Goal: Entertainment & Leisure: Browse casually

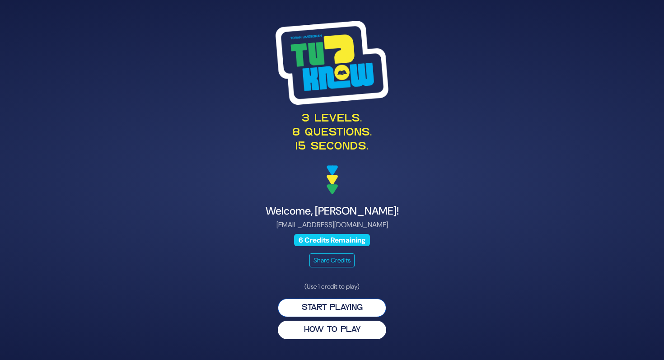
click at [360, 302] on button "Start Playing" at bounding box center [332, 308] width 108 height 19
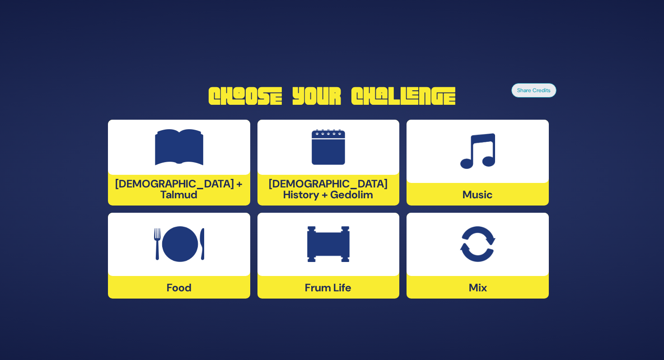
click at [161, 237] on img at bounding box center [179, 244] width 50 height 36
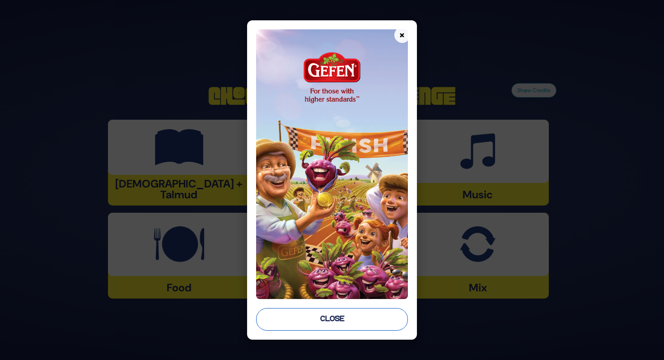
click at [345, 322] on button "Close" at bounding box center [332, 319] width 152 height 23
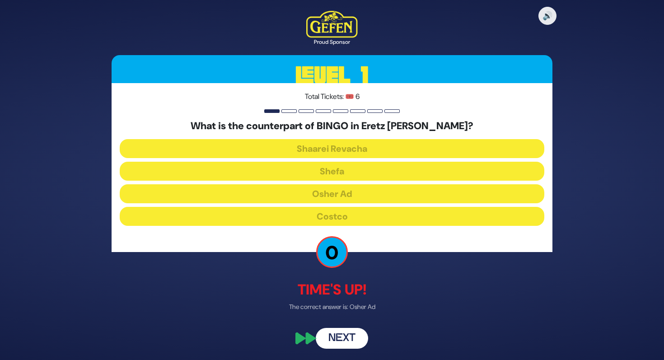
click at [355, 338] on button "Next" at bounding box center [342, 338] width 52 height 21
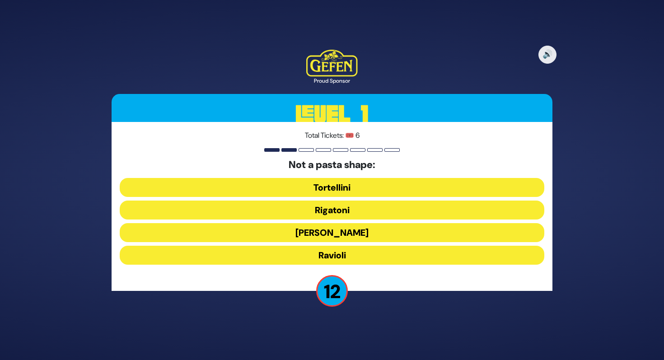
click at [385, 233] on button "Ronzoni" at bounding box center [332, 232] width 425 height 19
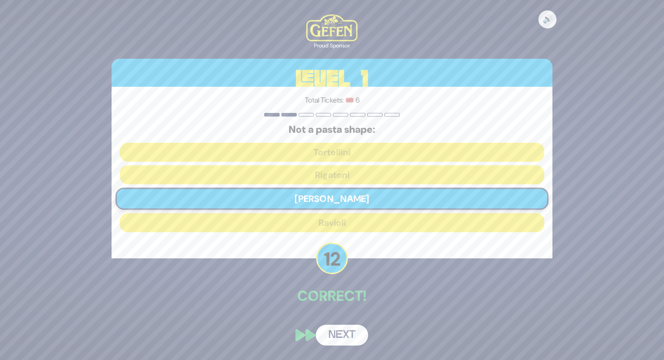
click at [343, 331] on button "Next" at bounding box center [342, 335] width 52 height 21
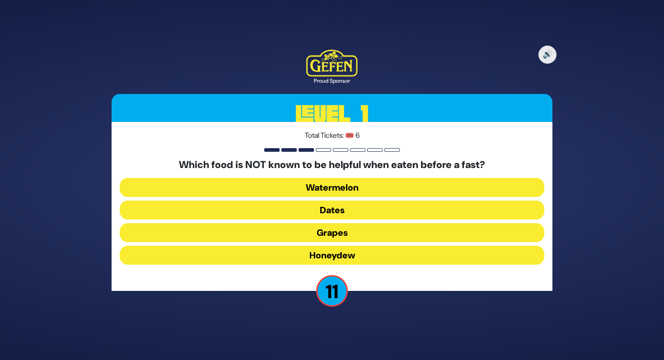
click at [379, 209] on button "Dates" at bounding box center [332, 210] width 425 height 19
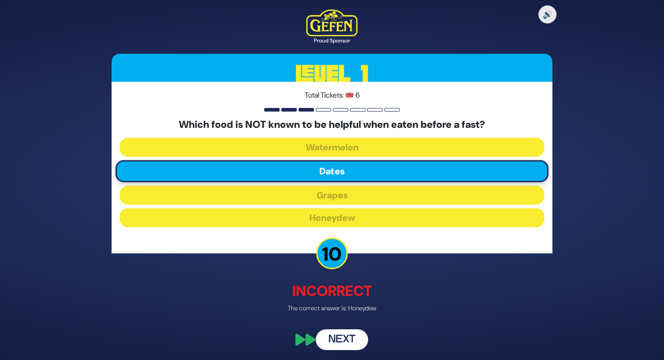
click at [345, 333] on button "Next" at bounding box center [342, 340] width 52 height 21
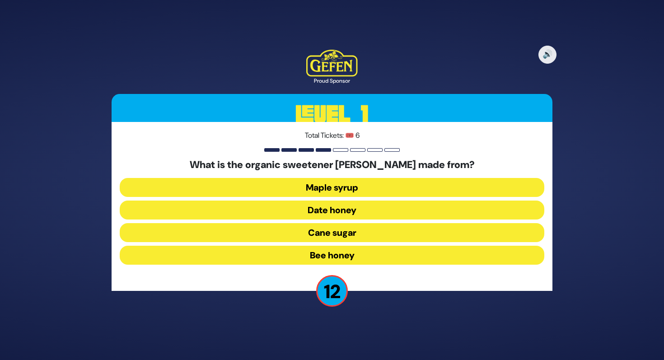
click at [338, 208] on button "Date honey" at bounding box center [332, 210] width 425 height 19
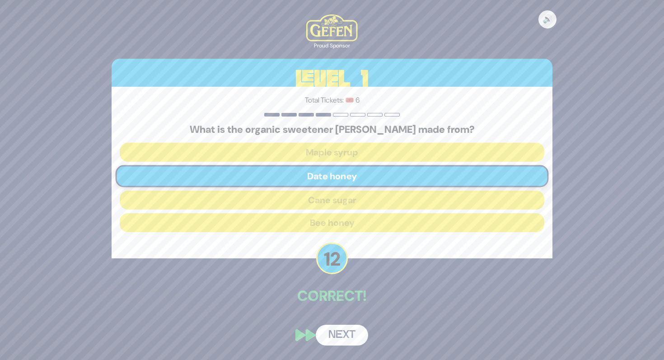
click at [339, 332] on button "Next" at bounding box center [342, 335] width 52 height 21
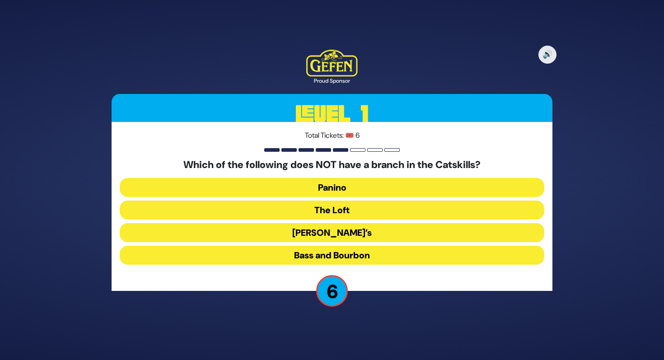
click at [352, 185] on button "Panino" at bounding box center [332, 187] width 425 height 19
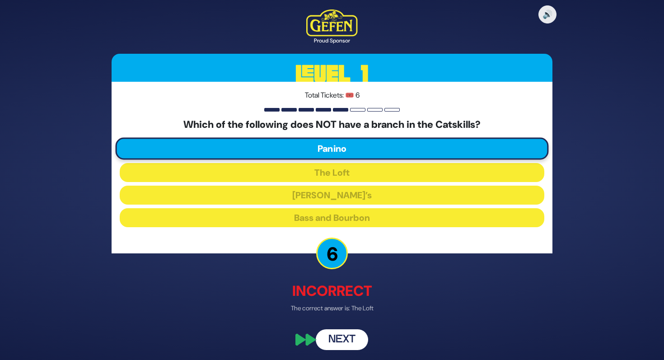
click at [346, 336] on button "Next" at bounding box center [342, 340] width 52 height 21
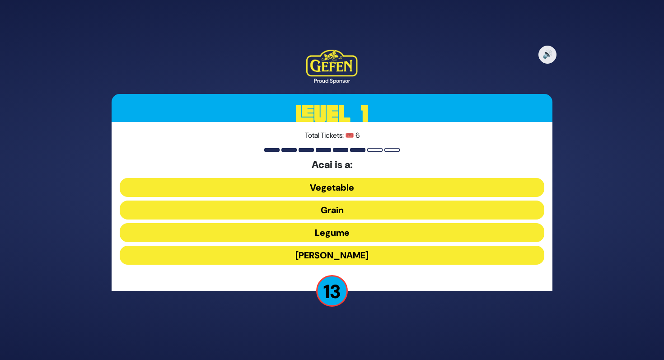
click at [343, 261] on button "Berry" at bounding box center [332, 255] width 425 height 19
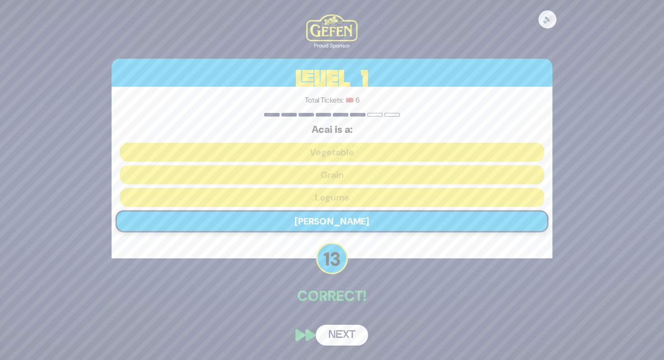
click at [345, 335] on button "Next" at bounding box center [342, 335] width 52 height 21
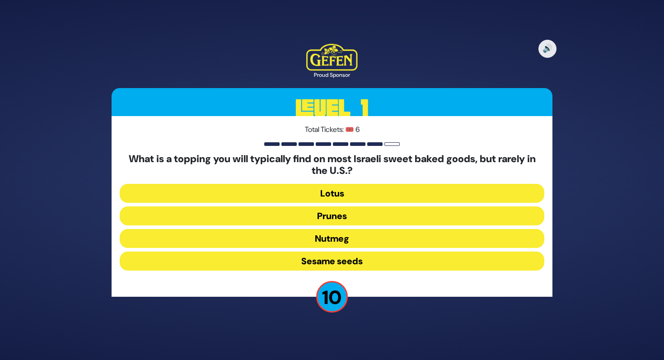
click at [362, 259] on button "Sesame seeds" at bounding box center [332, 261] width 425 height 19
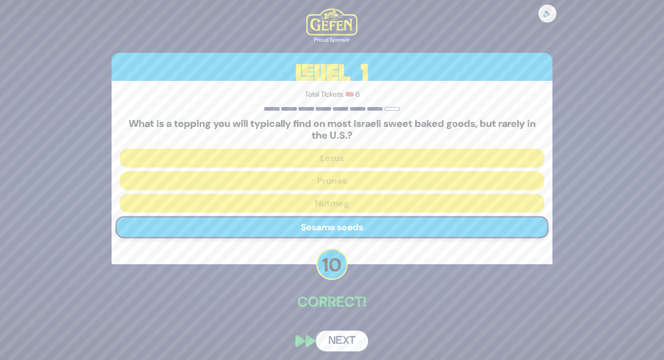
click at [341, 340] on button "Next" at bounding box center [342, 341] width 52 height 21
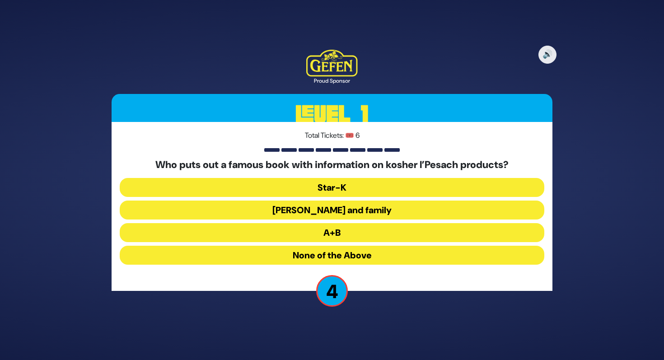
click at [388, 185] on button "Star-K" at bounding box center [332, 187] width 425 height 19
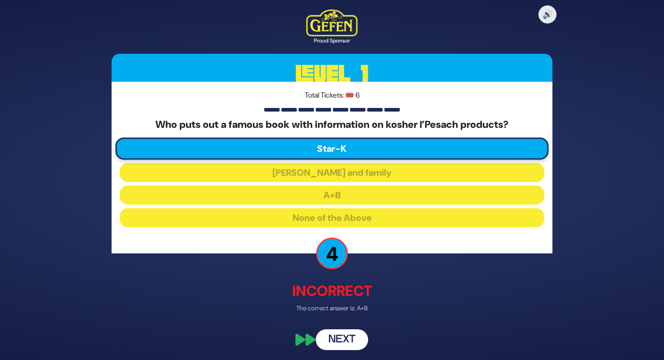
click at [349, 337] on button "Next" at bounding box center [342, 340] width 52 height 21
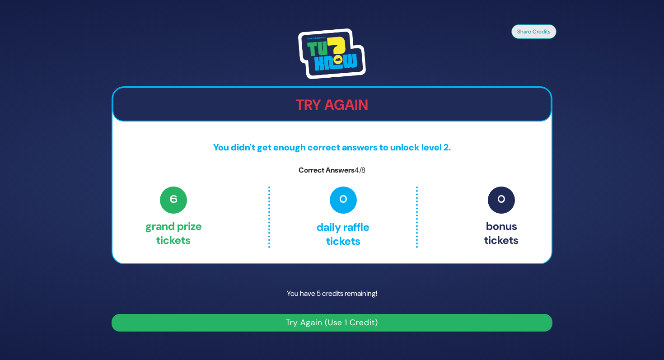
click at [353, 319] on button "Try Again (Use 1 Credit)" at bounding box center [332, 323] width 441 height 18
click at [354, 324] on button "Try Again (Use 1 Credit)" at bounding box center [332, 323] width 441 height 18
click at [363, 321] on button "Try Again (Use 1 Credit)" at bounding box center [332, 323] width 441 height 18
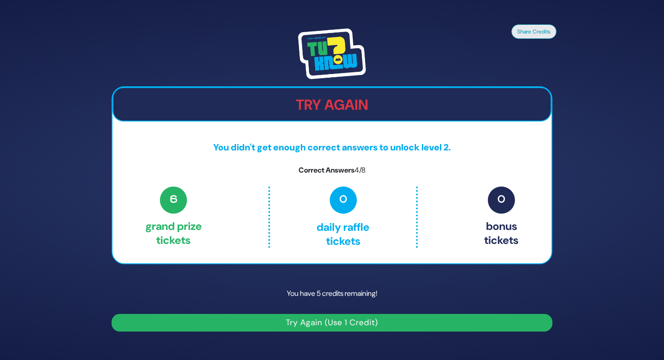
click at [356, 217] on p "0 Daily Raffle tickets" at bounding box center [343, 217] width 108 height 61
click at [361, 323] on button "Try Again (Use 1 Credit)" at bounding box center [332, 323] width 441 height 18
click at [573, 55] on div "Share Credits Try Again You didn't get enough correct answers to unlock level 2…" at bounding box center [332, 180] width 664 height 360
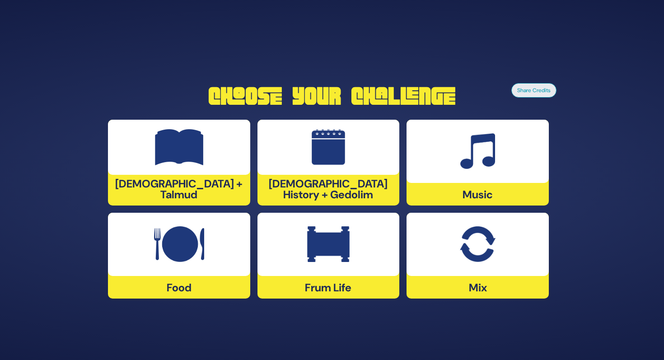
click at [198, 162] on img at bounding box center [179, 147] width 49 height 36
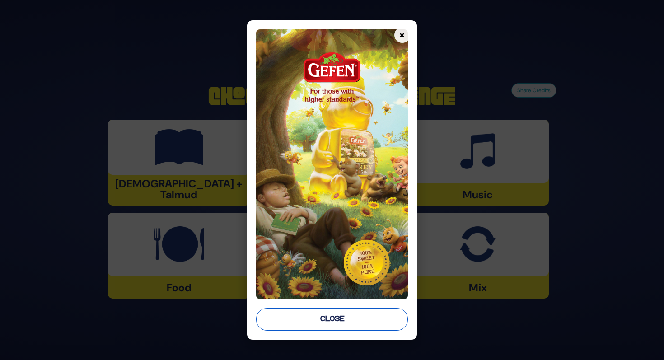
click at [381, 315] on button "Close" at bounding box center [332, 319] width 152 height 23
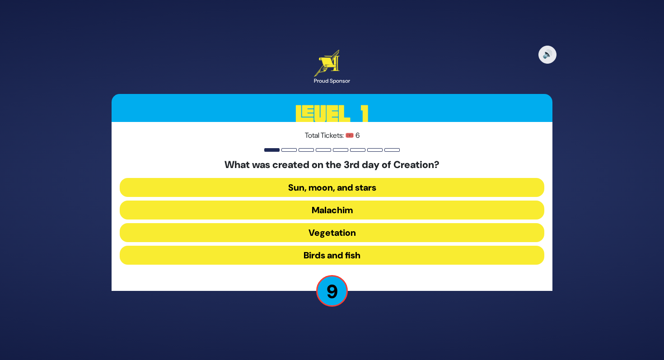
click at [308, 234] on button "Vegetation" at bounding box center [332, 232] width 425 height 19
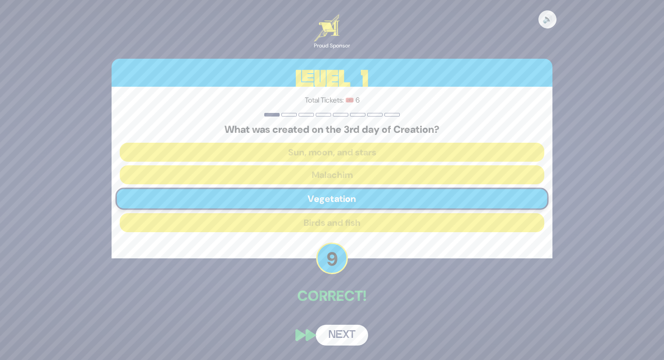
click at [353, 343] on button "Next" at bounding box center [342, 335] width 52 height 21
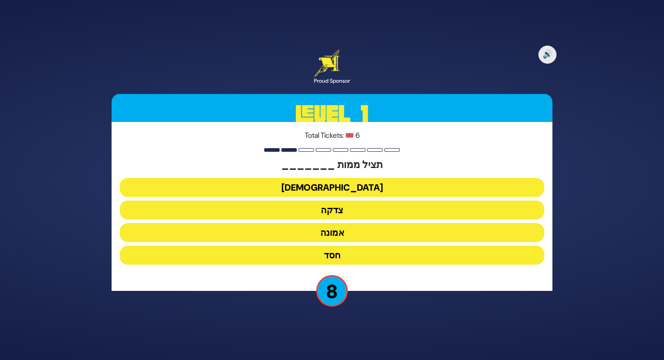
click at [347, 211] on button "צדקה" at bounding box center [332, 210] width 425 height 19
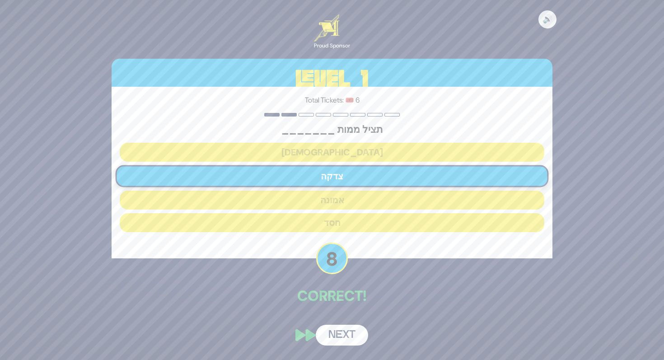
click at [353, 336] on button "Next" at bounding box center [342, 335] width 52 height 21
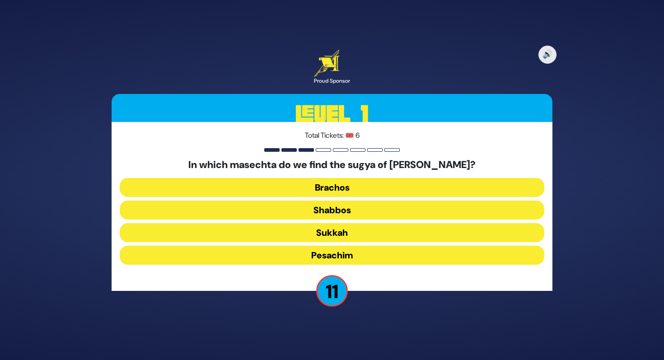
click at [375, 252] on button "Pesachim" at bounding box center [332, 255] width 425 height 19
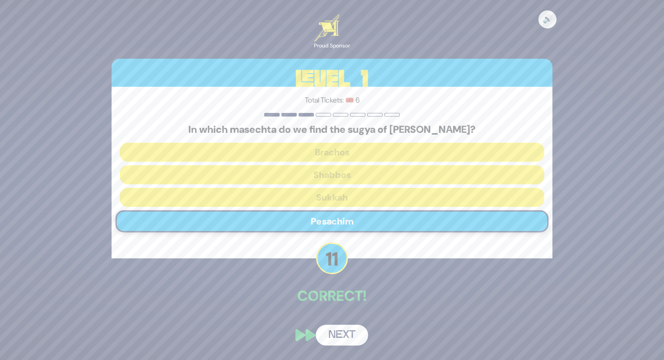
click at [348, 334] on button "Next" at bounding box center [342, 335] width 52 height 21
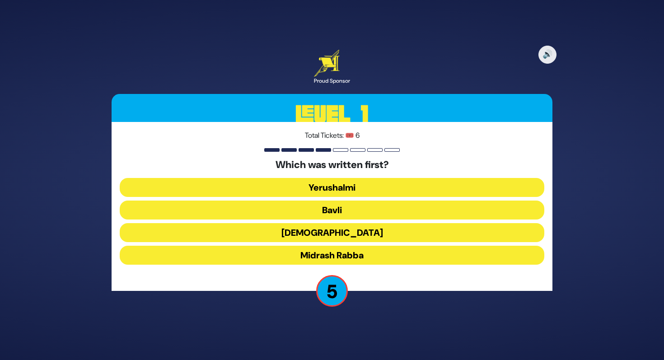
click at [375, 234] on button "Mishnah" at bounding box center [332, 232] width 425 height 19
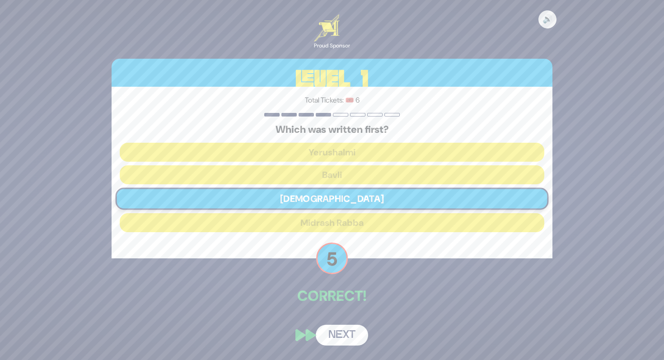
click at [352, 333] on button "Next" at bounding box center [342, 335] width 52 height 21
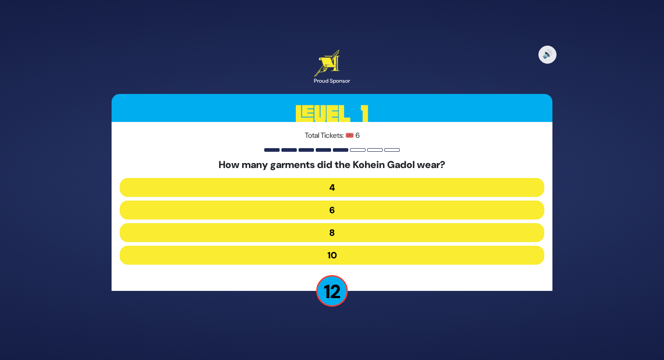
click at [358, 236] on button "8" at bounding box center [332, 232] width 425 height 19
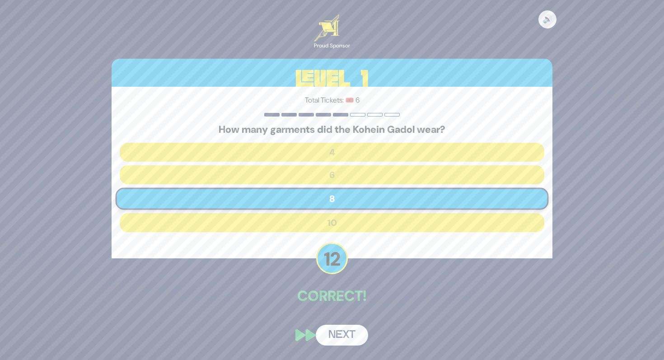
click at [356, 336] on button "Next" at bounding box center [342, 335] width 52 height 21
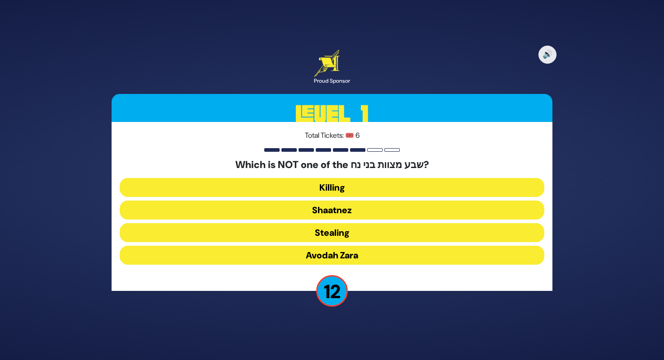
click at [357, 207] on button "Shaatnez" at bounding box center [332, 210] width 425 height 19
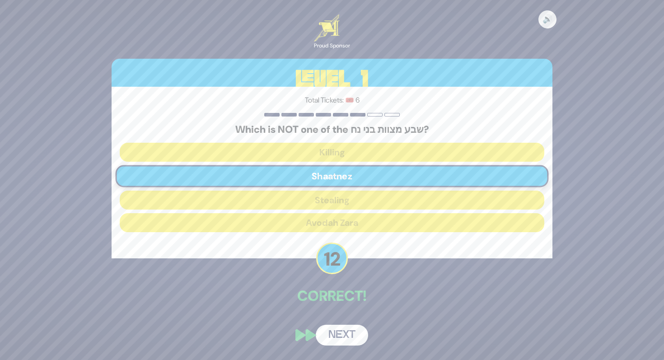
click at [352, 333] on button "Next" at bounding box center [342, 335] width 52 height 21
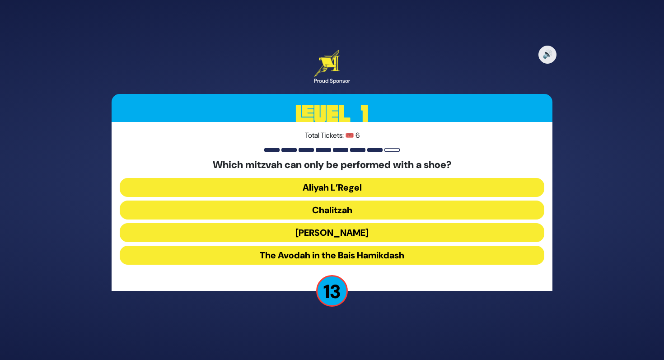
click at [365, 214] on button "Chalitzah" at bounding box center [332, 210] width 425 height 19
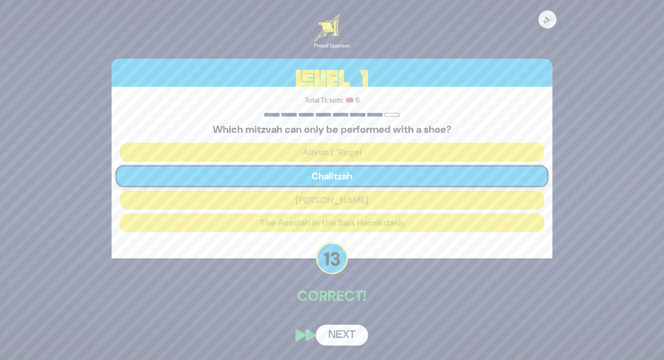
click at [351, 337] on button "Next" at bounding box center [342, 335] width 52 height 21
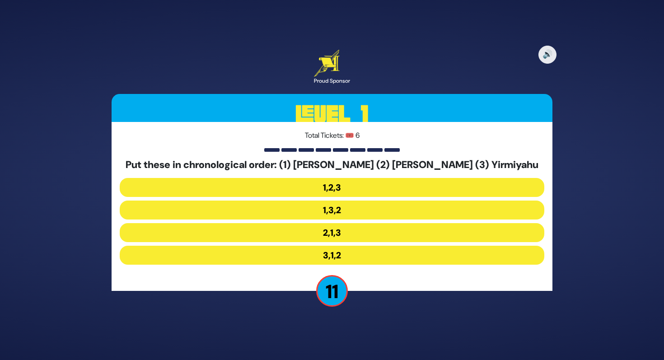
click at [343, 235] on button "2,1,3" at bounding box center [332, 232] width 425 height 19
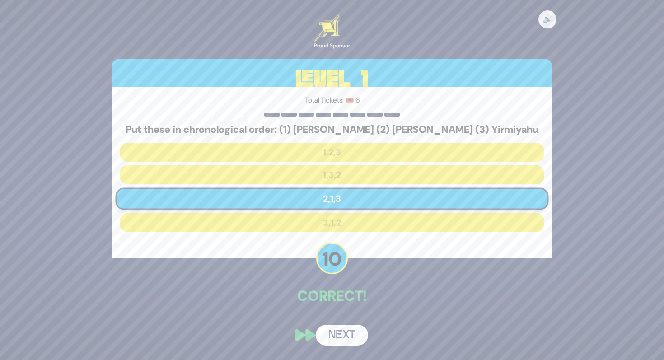
click at [349, 326] on button "Next" at bounding box center [342, 335] width 52 height 21
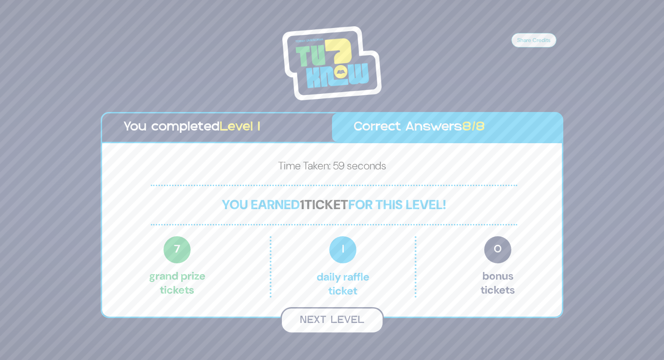
click at [348, 317] on button "Next Level" at bounding box center [332, 320] width 103 height 27
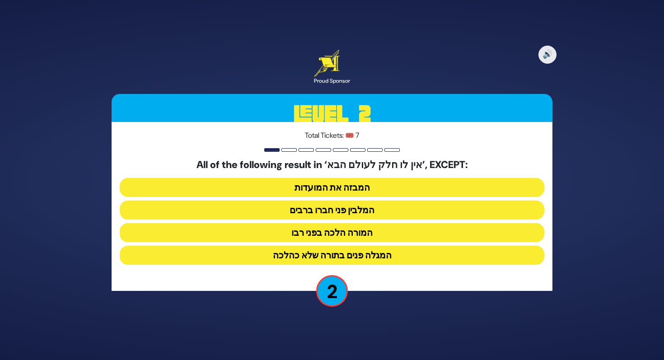
click at [383, 188] on button "המבזה את המועדות" at bounding box center [332, 187] width 425 height 19
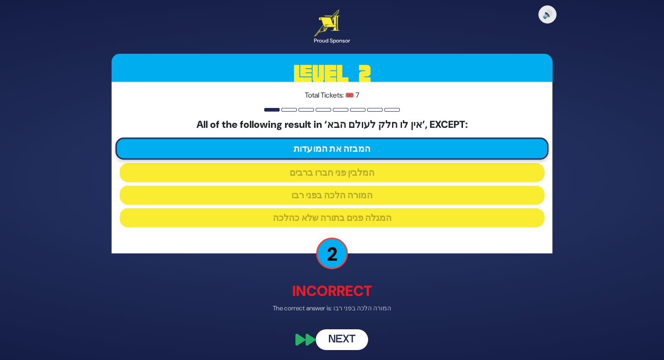
click at [338, 340] on button "Next" at bounding box center [342, 340] width 52 height 21
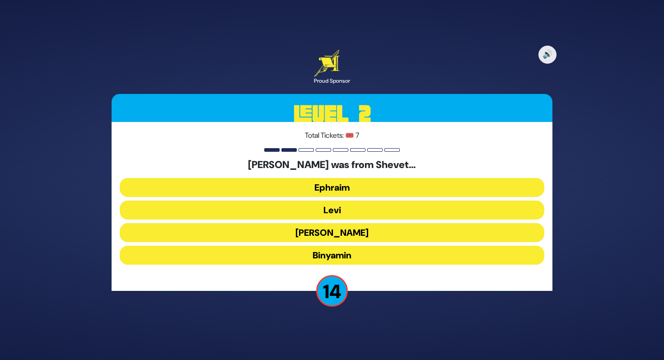
click at [347, 208] on button "Levi" at bounding box center [332, 210] width 425 height 19
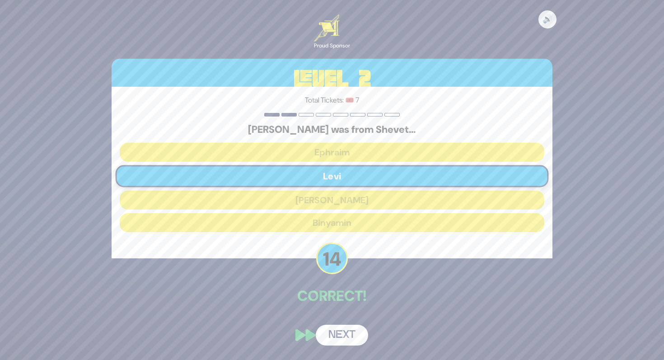
click at [348, 332] on button "Next" at bounding box center [342, 335] width 52 height 21
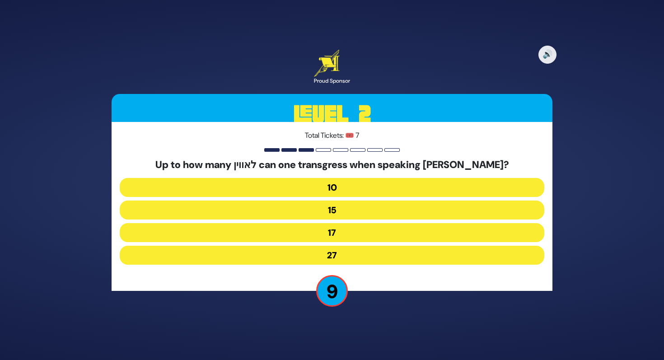
click at [365, 233] on button "17" at bounding box center [332, 232] width 425 height 19
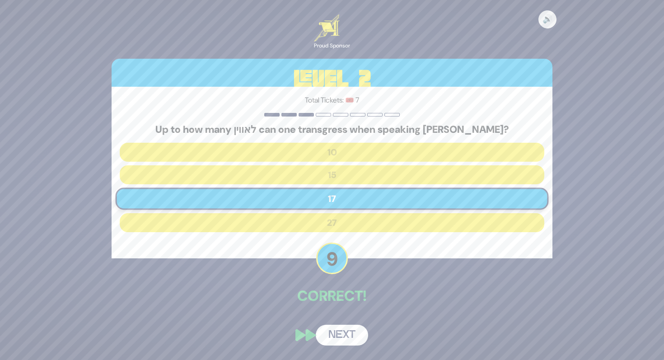
click at [355, 324] on div "🔊 Proud Sponsor Level 2 Total Tickets: 🎟️ 7 Up to how many לאווין can one trans…" at bounding box center [332, 180] width 463 height 353
click at [353, 341] on button "Next" at bounding box center [342, 335] width 52 height 21
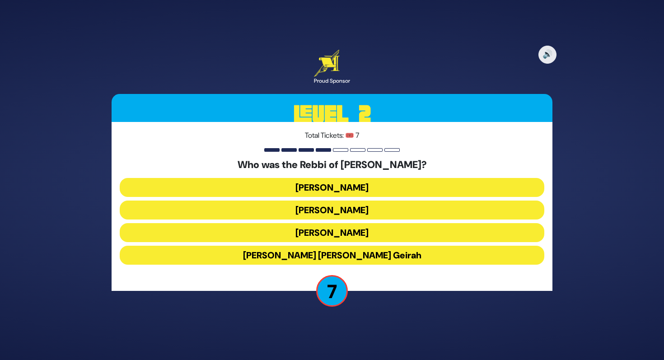
click at [367, 214] on button "Achiya Hashiloni" at bounding box center [332, 210] width 425 height 19
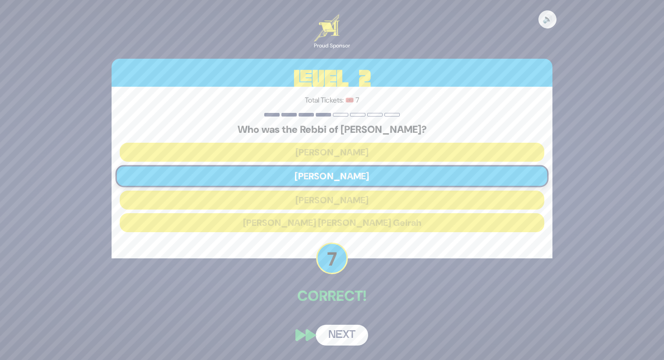
click at [345, 341] on button "Next" at bounding box center [342, 335] width 52 height 21
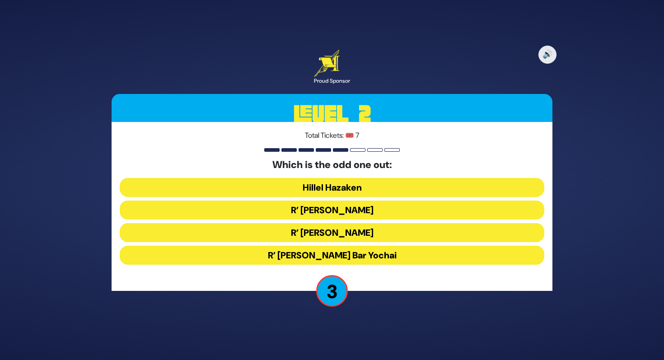
click at [365, 207] on button "R’ Shimon Ben Gamliel" at bounding box center [332, 210] width 425 height 19
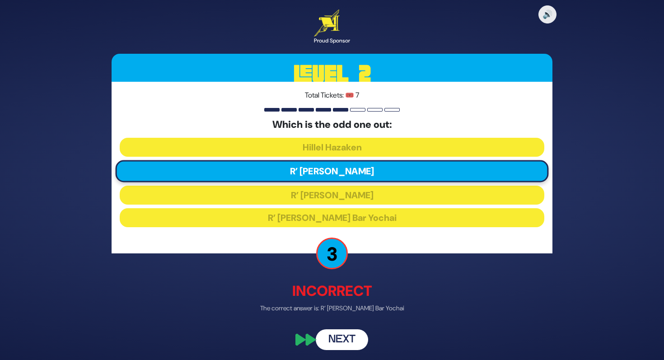
click at [351, 338] on button "Next" at bounding box center [342, 340] width 52 height 21
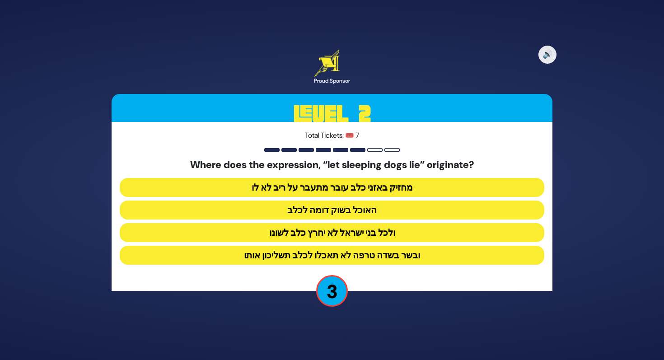
click at [318, 235] on button "ולכל בני ישראל לא יחרץ כלב לשונו" at bounding box center [332, 232] width 425 height 19
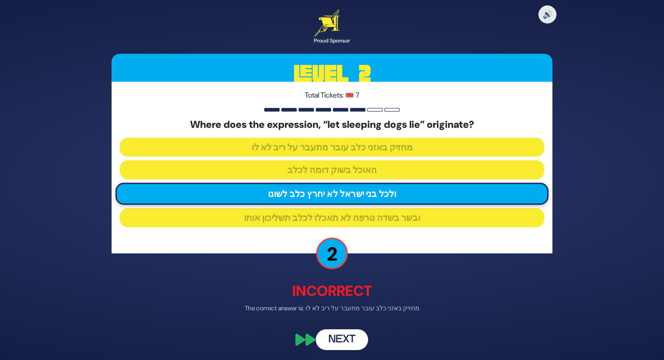
click at [345, 343] on button "Next" at bounding box center [342, 340] width 52 height 21
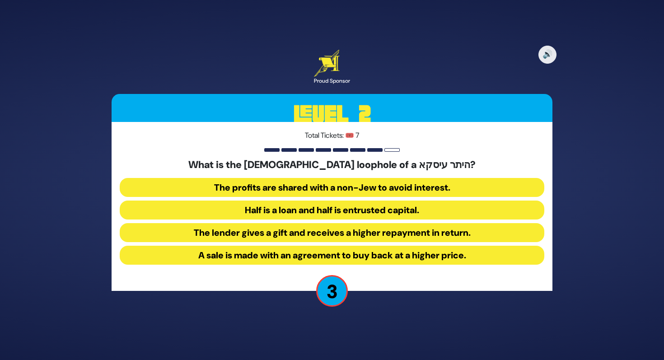
click at [485, 176] on div "What is the halachic loophole of a היתר עיסקא? The profits are shared with a no…" at bounding box center [332, 213] width 425 height 109
click at [482, 183] on button "The profits are shared with a non-Jew to avoid interest." at bounding box center [332, 187] width 425 height 19
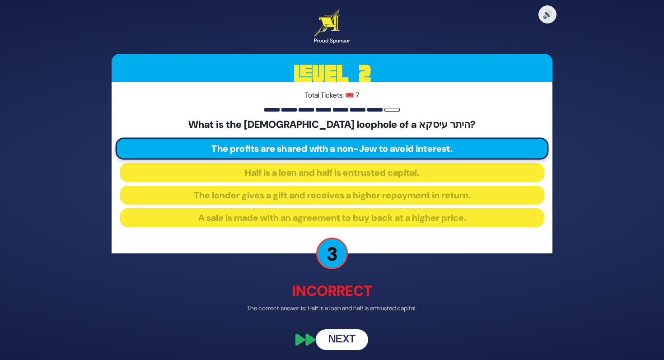
click at [350, 343] on button "Next" at bounding box center [342, 340] width 52 height 21
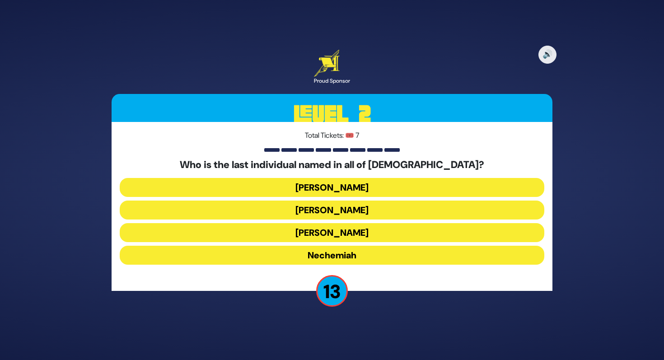
click at [366, 211] on button "Koresh" at bounding box center [332, 210] width 425 height 19
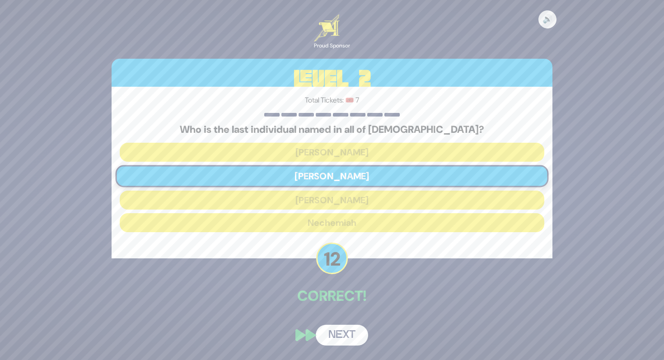
click at [353, 335] on button "Next" at bounding box center [342, 335] width 52 height 21
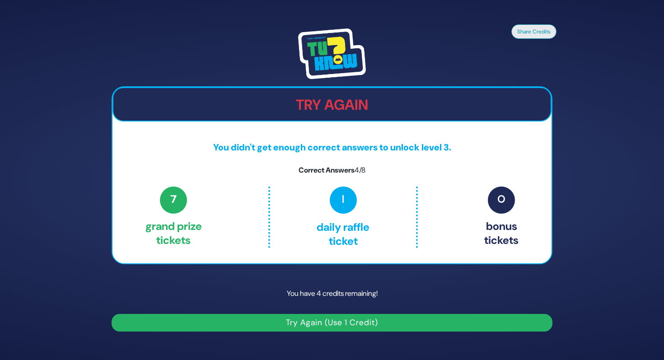
click at [364, 324] on button "Try Again (Use 1 Credit)" at bounding box center [332, 323] width 441 height 18
click at [372, 323] on button "Try Again (Use 1 Credit)" at bounding box center [332, 323] width 441 height 18
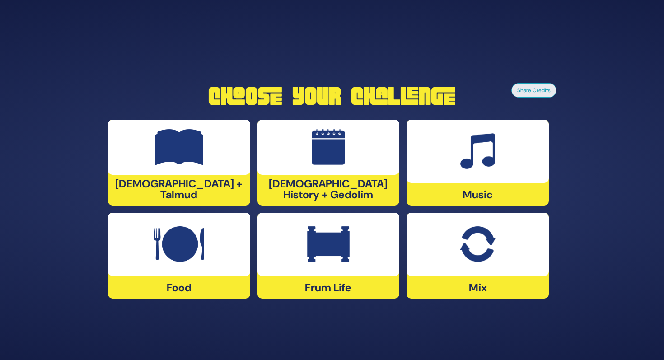
click at [345, 282] on div "Frum Life" at bounding box center [329, 256] width 142 height 86
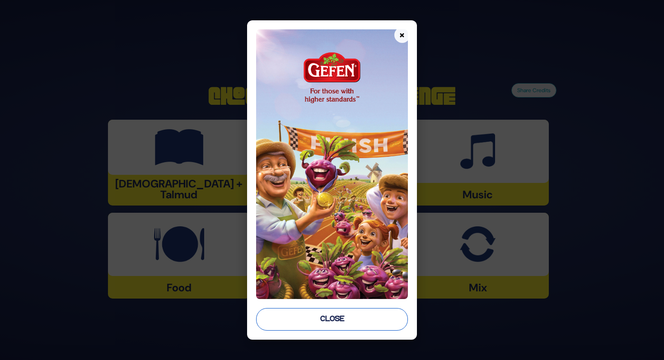
click at [346, 319] on button "Close" at bounding box center [332, 319] width 152 height 23
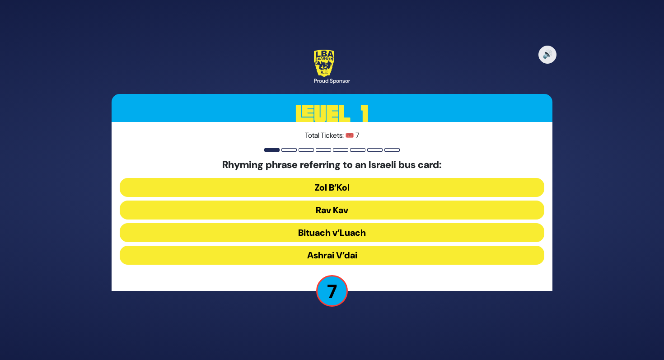
click at [389, 212] on button "Rav Kav" at bounding box center [332, 210] width 425 height 19
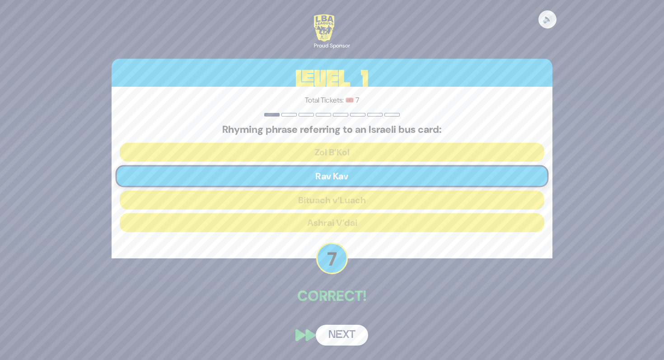
click at [343, 331] on button "Next" at bounding box center [342, 335] width 52 height 21
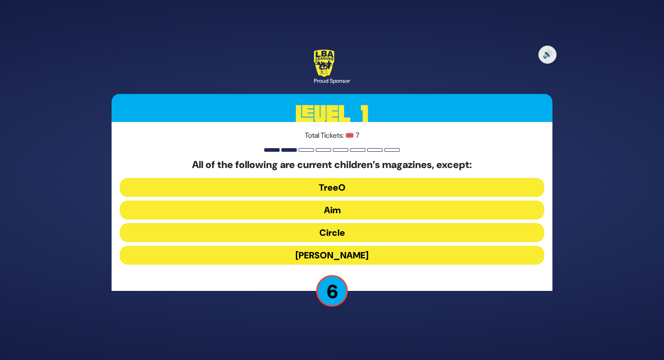
click at [352, 185] on button "TreeO" at bounding box center [332, 187] width 425 height 19
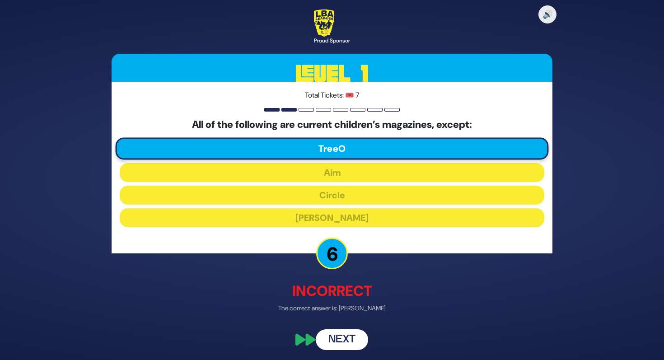
click at [354, 342] on button "Next" at bounding box center [342, 340] width 52 height 21
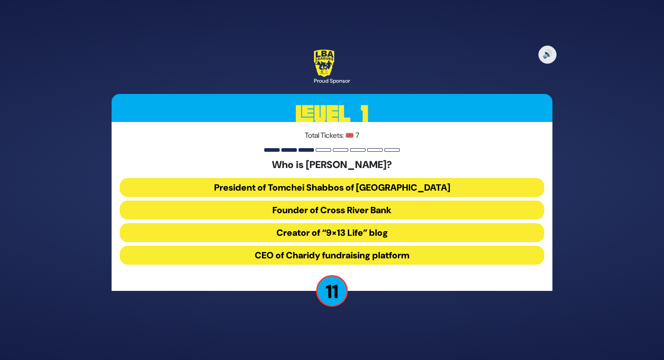
click at [394, 184] on button "President of Tomchei Shabbos of [GEOGRAPHIC_DATA]" at bounding box center [332, 187] width 425 height 19
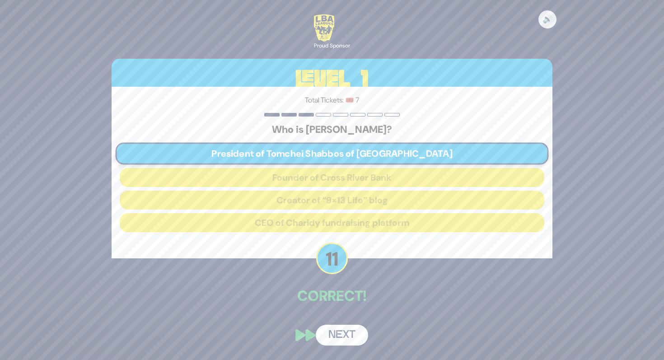
click at [357, 332] on button "Next" at bounding box center [342, 335] width 52 height 21
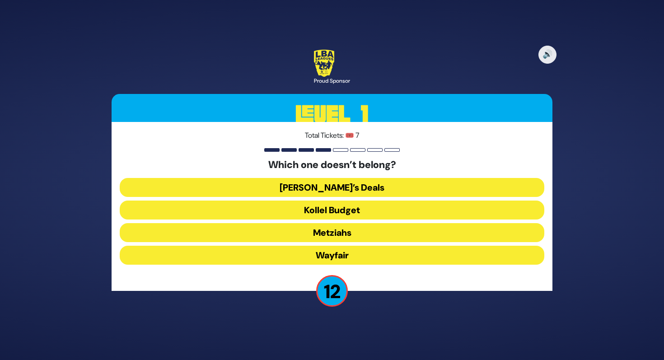
click at [366, 258] on button "Wayfair" at bounding box center [332, 255] width 425 height 19
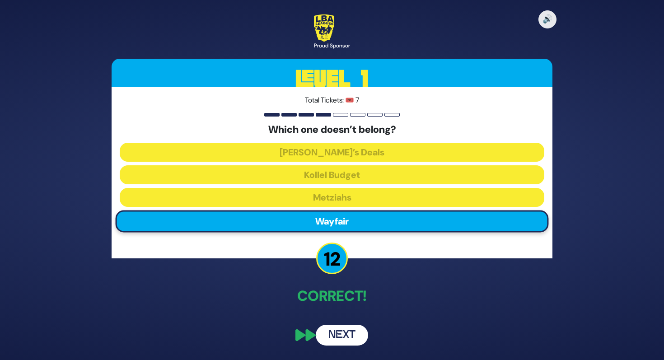
click at [354, 338] on button "Next" at bounding box center [342, 335] width 52 height 21
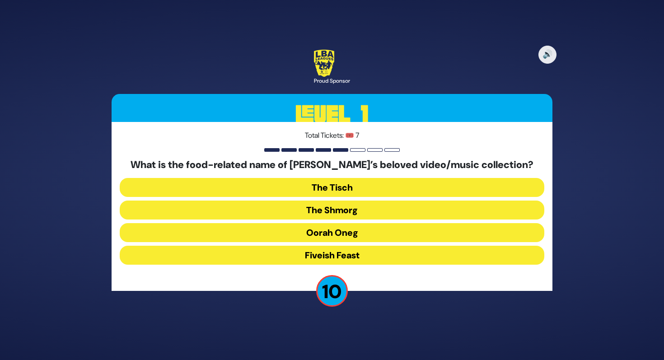
click at [344, 211] on button "The Shmorg" at bounding box center [332, 210] width 425 height 19
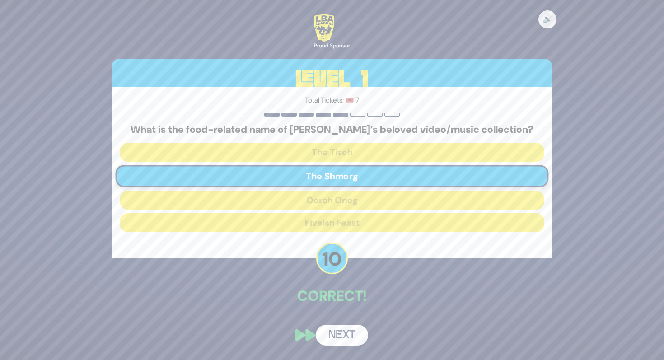
click at [349, 332] on button "Next" at bounding box center [342, 335] width 52 height 21
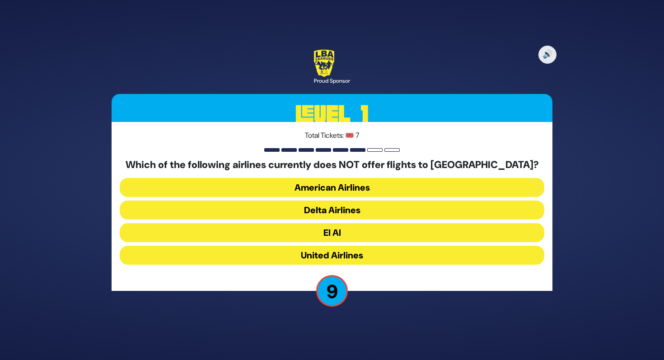
click at [379, 184] on button "American Airlines" at bounding box center [332, 187] width 425 height 19
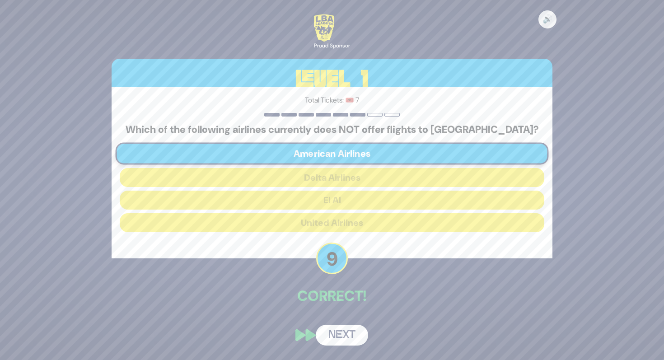
click at [345, 339] on button "Next" at bounding box center [342, 335] width 52 height 21
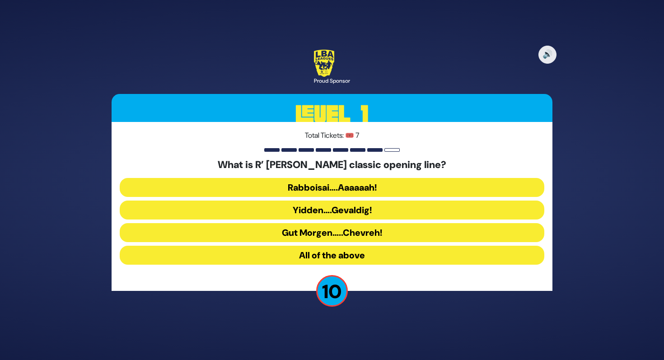
click at [350, 186] on button "Rabboisai….Aaaaaah!" at bounding box center [332, 187] width 425 height 19
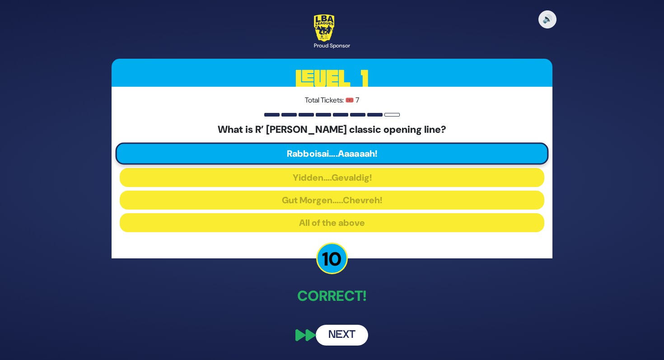
click at [349, 334] on button "Next" at bounding box center [342, 335] width 52 height 21
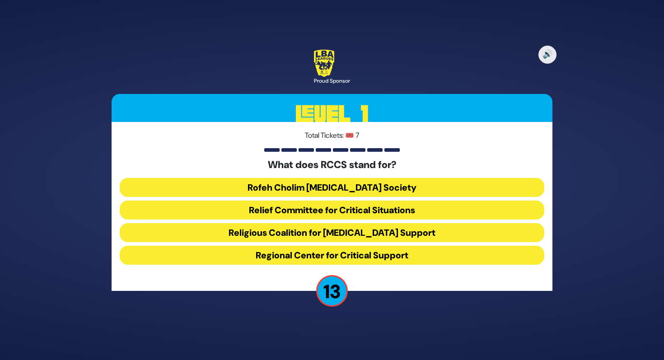
click at [308, 183] on button "Rofeh Cholim [MEDICAL_DATA] Society" at bounding box center [332, 187] width 425 height 19
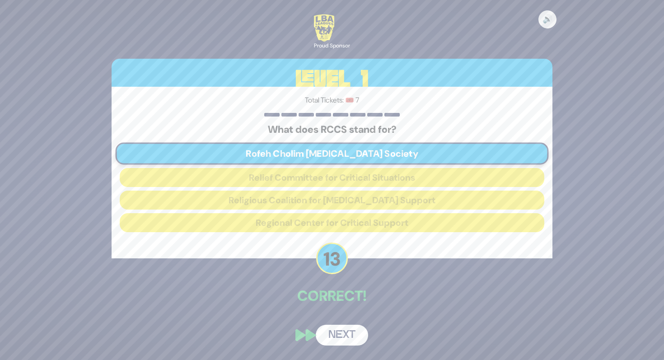
click at [345, 339] on button "Next" at bounding box center [342, 335] width 52 height 21
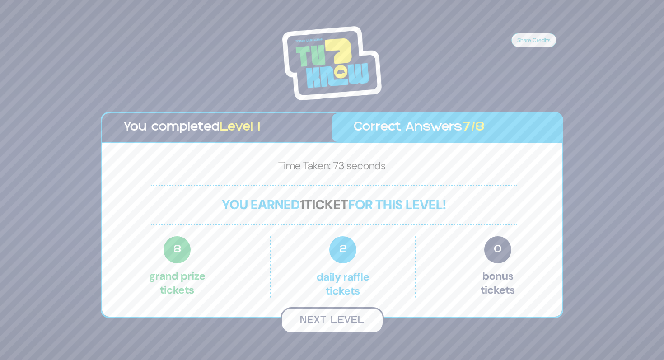
click at [337, 313] on button "Next Level" at bounding box center [332, 320] width 103 height 27
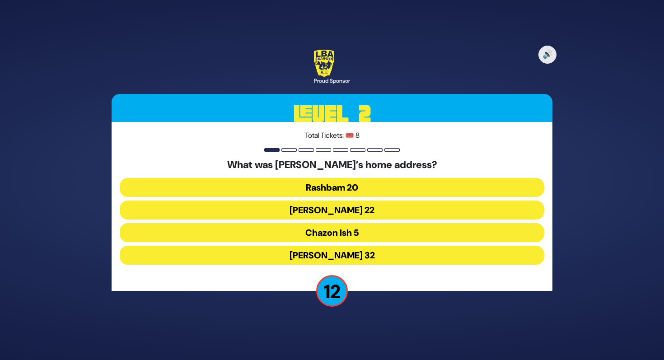
click at [354, 233] on button "Chazon Ish 5" at bounding box center [332, 232] width 425 height 19
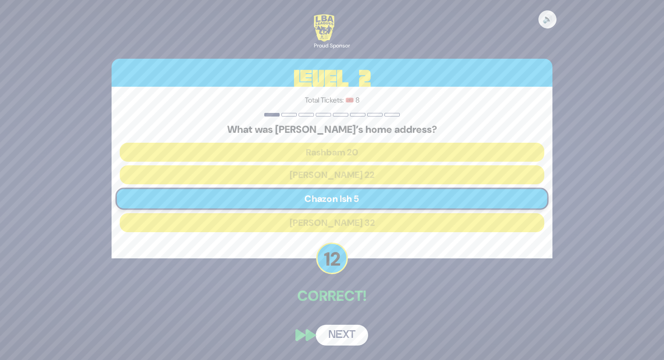
click at [350, 332] on button "Next" at bounding box center [342, 335] width 52 height 21
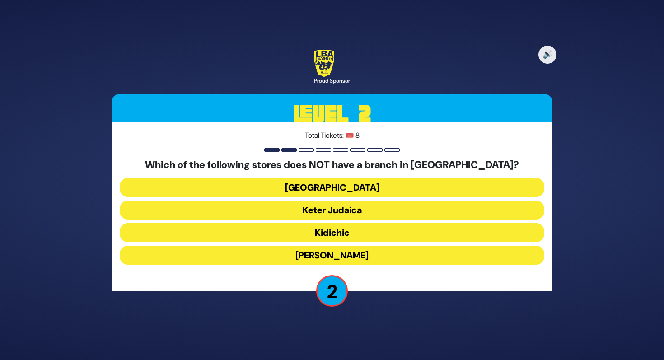
click at [385, 185] on button "[GEOGRAPHIC_DATA]" at bounding box center [332, 187] width 425 height 19
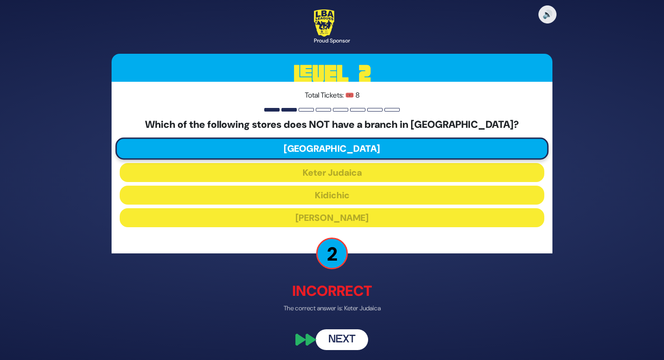
click at [349, 345] on button "Next" at bounding box center [342, 340] width 52 height 21
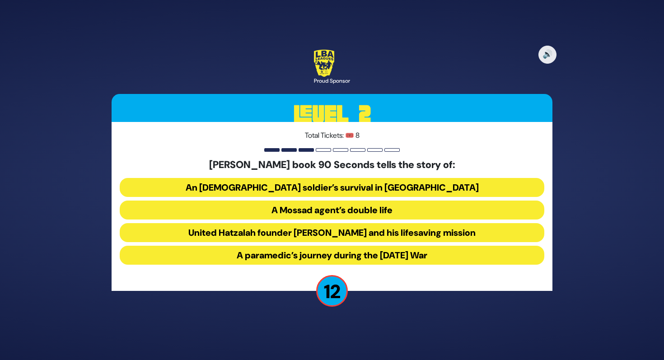
click at [361, 234] on button "United Hatzalah founder [PERSON_NAME] and his lifesaving mission" at bounding box center [332, 232] width 425 height 19
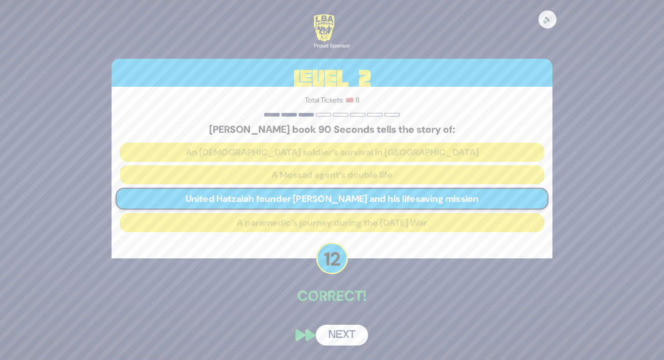
click at [345, 337] on button "Next" at bounding box center [342, 335] width 52 height 21
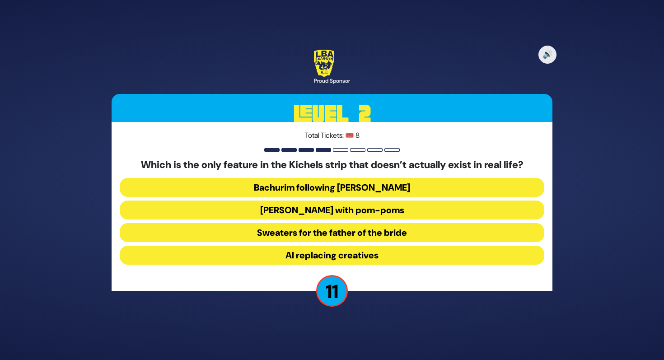
click at [363, 212] on button "[PERSON_NAME] with pom-poms" at bounding box center [332, 210] width 425 height 19
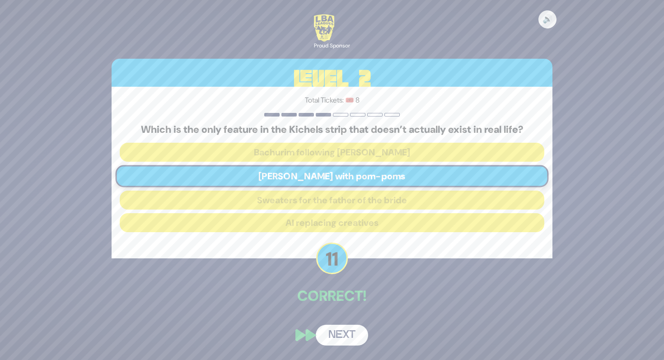
click at [348, 340] on button "Next" at bounding box center [342, 335] width 52 height 21
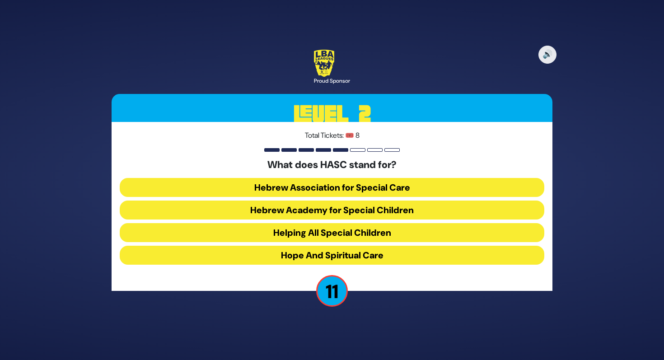
click at [310, 212] on button "Hebrew Academy for Special Children" at bounding box center [332, 210] width 425 height 19
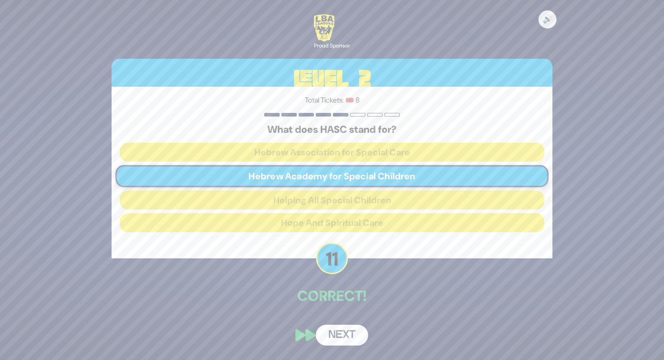
click at [344, 331] on button "Next" at bounding box center [342, 335] width 52 height 21
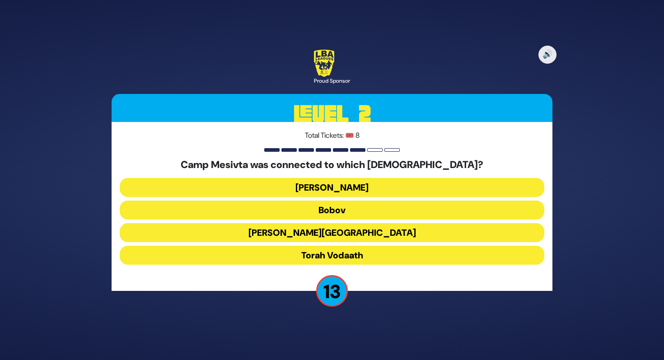
click at [334, 256] on button "Torah Vodaath" at bounding box center [332, 255] width 425 height 19
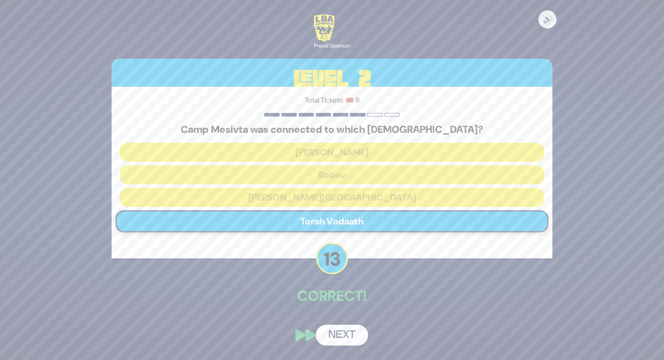
click at [347, 328] on button "Next" at bounding box center [342, 335] width 52 height 21
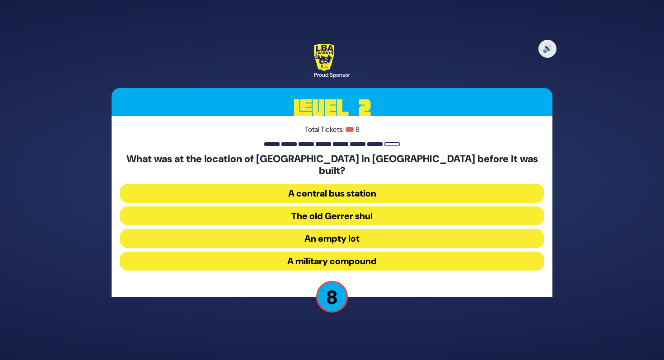
click at [355, 213] on button "The old Gerrer shul" at bounding box center [332, 215] width 425 height 19
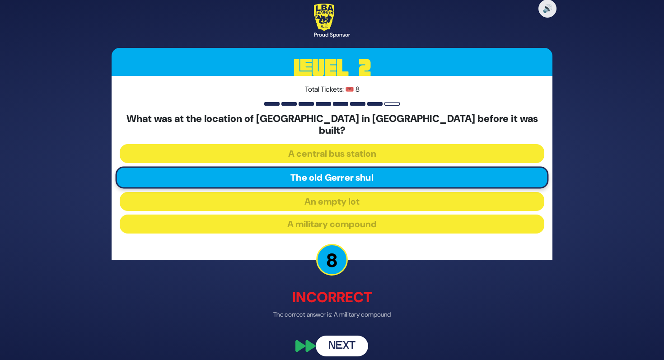
click at [352, 340] on button "Next" at bounding box center [342, 346] width 52 height 21
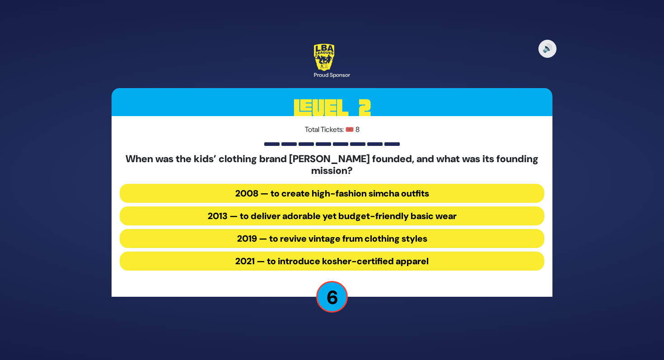
click at [312, 220] on button "2013 — to deliver adorable yet budget-friendly basic wear" at bounding box center [332, 215] width 425 height 19
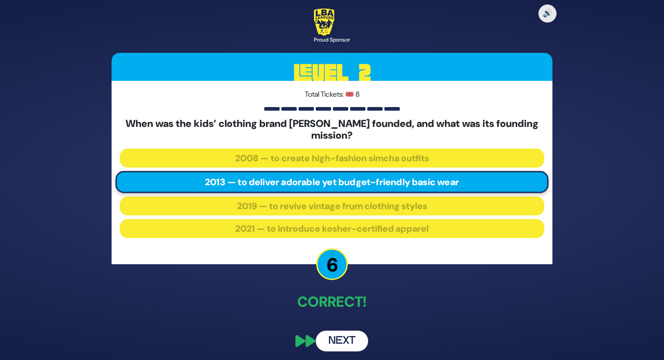
click at [335, 337] on button "Next" at bounding box center [342, 341] width 52 height 21
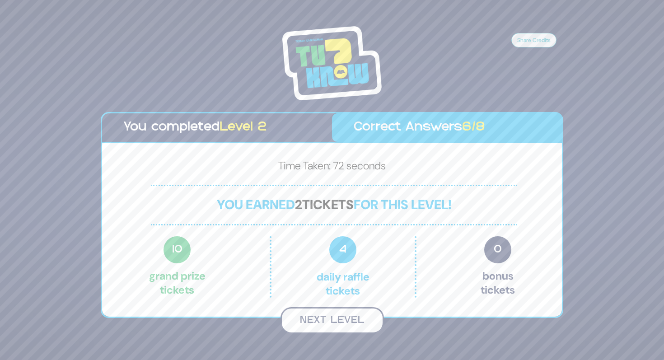
click at [331, 320] on button "Next Level" at bounding box center [332, 320] width 103 height 27
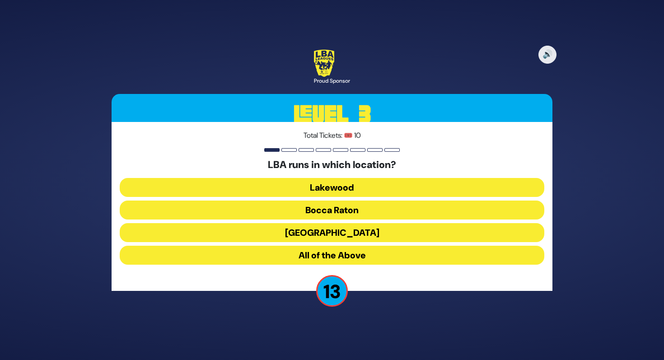
click at [337, 186] on button "Lakewood" at bounding box center [332, 187] width 425 height 19
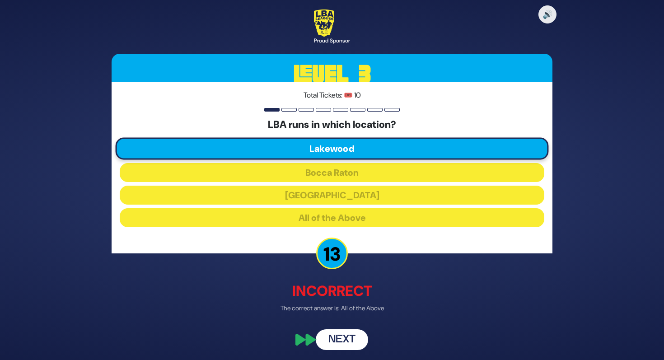
click at [339, 340] on button "Next" at bounding box center [342, 340] width 52 height 21
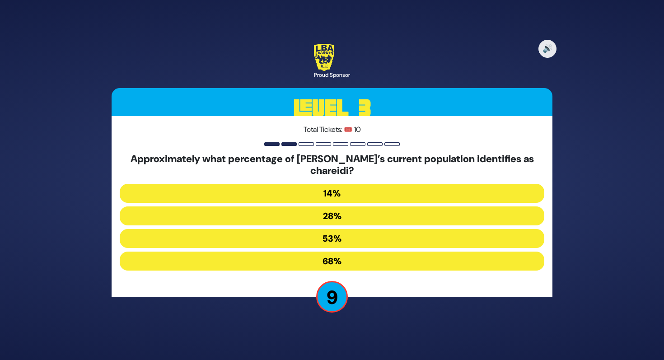
click at [369, 216] on button "28%" at bounding box center [332, 215] width 425 height 19
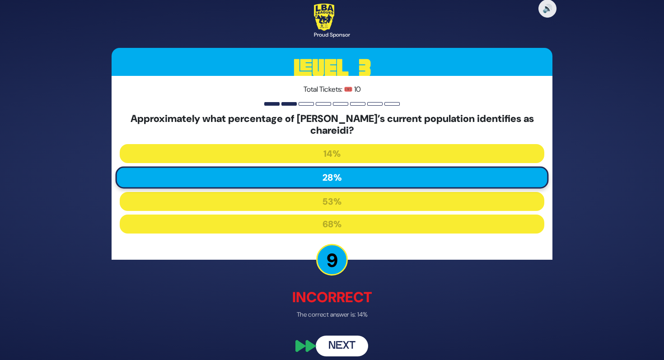
click at [350, 342] on button "Next" at bounding box center [342, 346] width 52 height 21
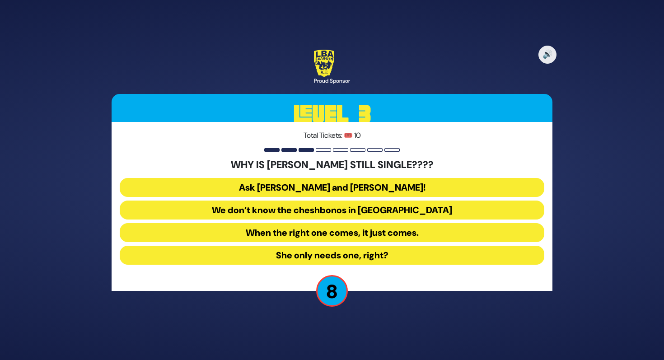
click at [398, 187] on button "Ask [PERSON_NAME] and [PERSON_NAME]!" at bounding box center [332, 187] width 425 height 19
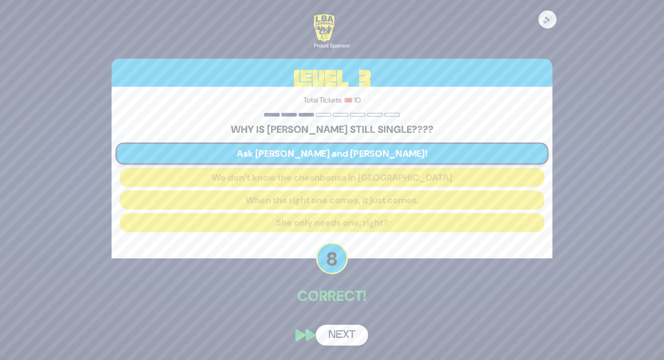
click at [348, 340] on button "Next" at bounding box center [342, 335] width 52 height 21
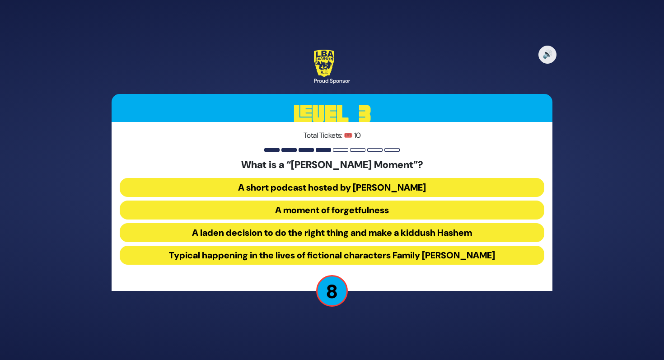
click at [338, 188] on button "A short podcast hosted by [PERSON_NAME]" at bounding box center [332, 187] width 425 height 19
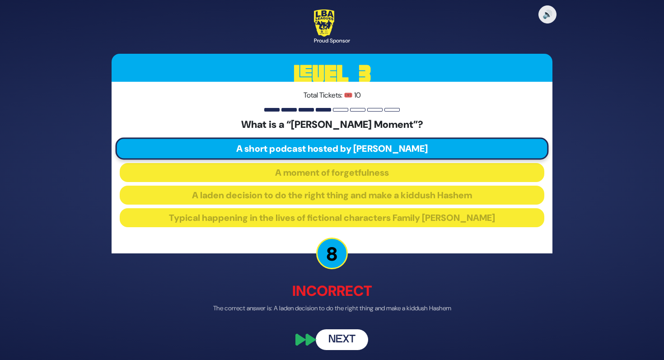
click at [343, 337] on button "Next" at bounding box center [342, 340] width 52 height 21
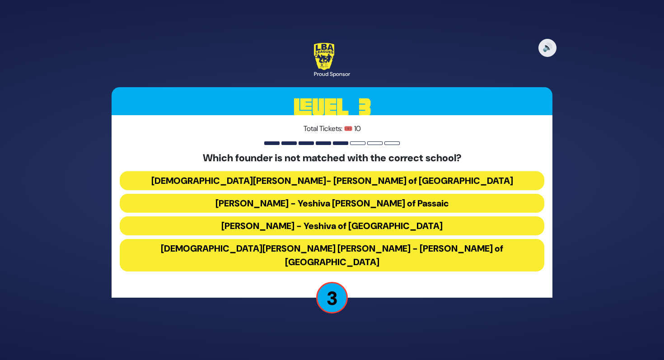
click at [325, 255] on button "[DEMOGRAPHIC_DATA][PERSON_NAME] [PERSON_NAME] - [PERSON_NAME] of [GEOGRAPHIC_DA…" at bounding box center [332, 255] width 425 height 33
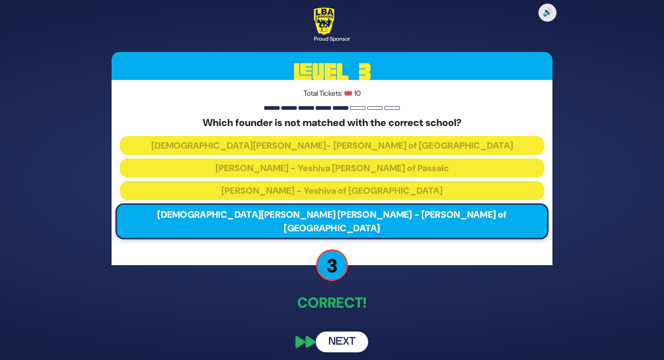
click at [350, 336] on button "Next" at bounding box center [342, 342] width 52 height 21
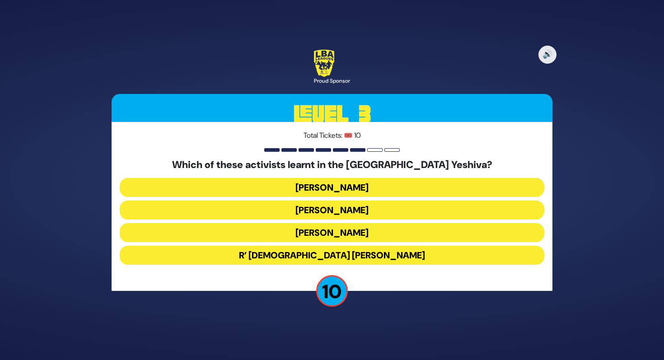
click at [373, 187] on button "[PERSON_NAME]" at bounding box center [332, 187] width 425 height 19
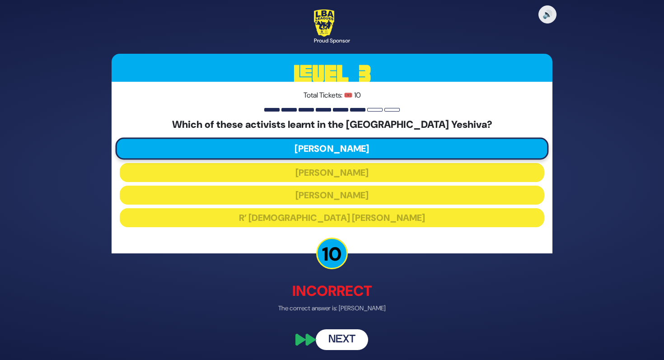
click at [347, 337] on button "Next" at bounding box center [342, 340] width 52 height 21
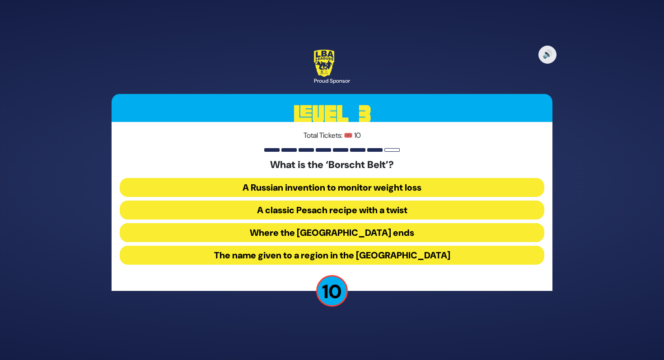
click at [422, 235] on button "Where the [GEOGRAPHIC_DATA] ends" at bounding box center [332, 232] width 425 height 19
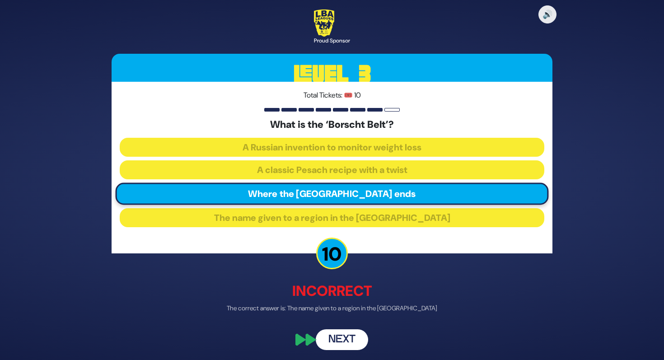
click at [350, 343] on button "Next" at bounding box center [342, 340] width 52 height 21
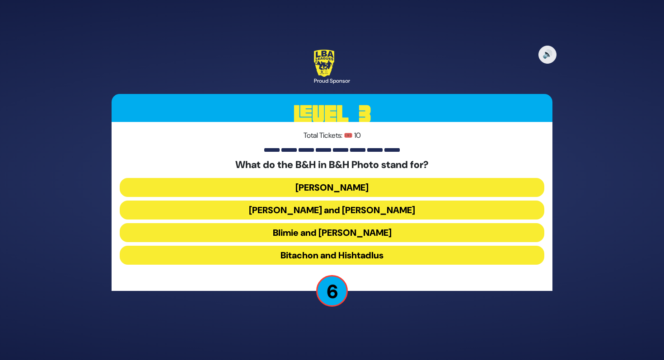
click at [360, 251] on button "Bitachon and Hishtadlus" at bounding box center [332, 255] width 425 height 19
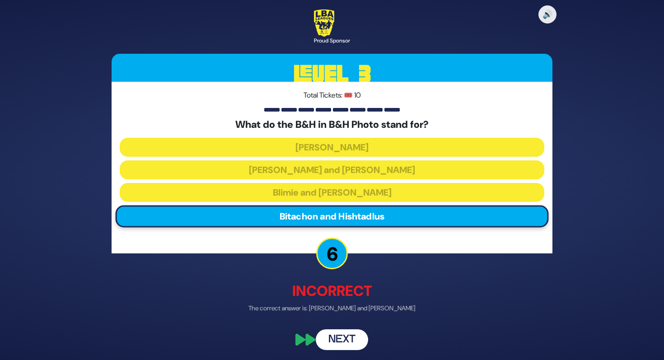
click at [351, 335] on button "Next" at bounding box center [342, 340] width 52 height 21
